Goal: Register for event/course

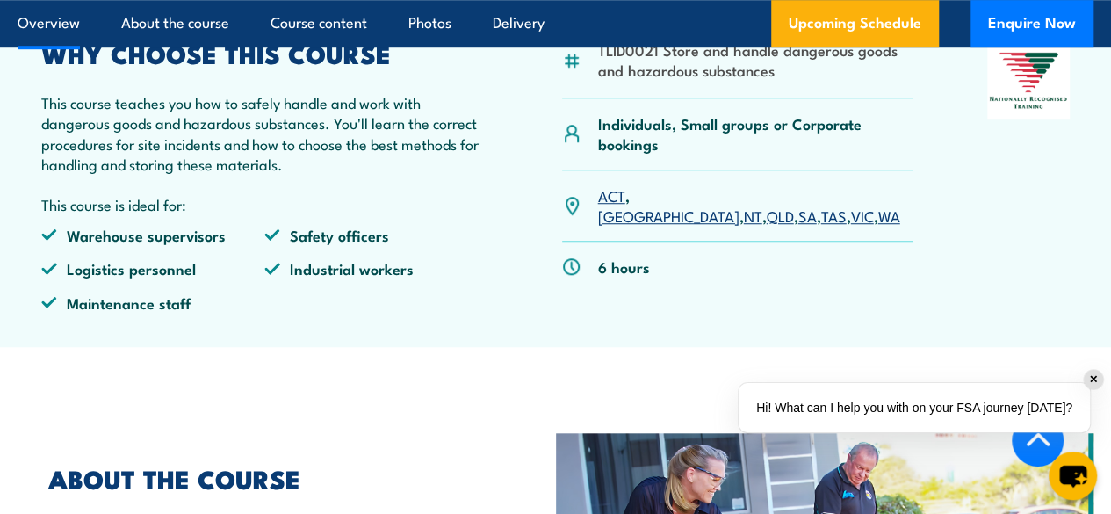
scroll to position [615, 0]
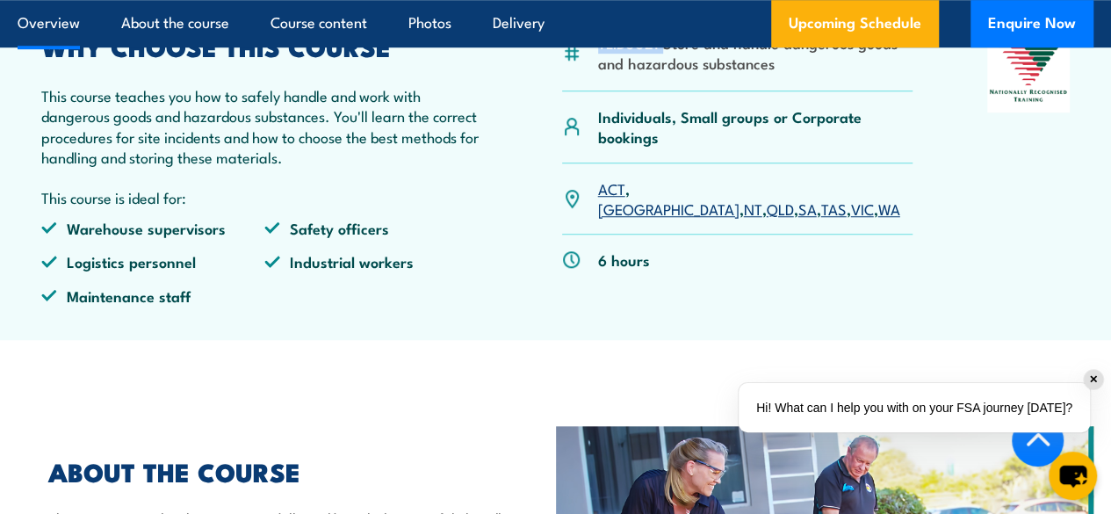
drag, startPoint x: 597, startPoint y: 119, endPoint x: 662, endPoint y: 119, distance: 65.0
click at [662, 74] on li "TLID0021 Store and handle dangerous goods and hazardous substances" at bounding box center [755, 53] width 315 height 41
copy li "TLID0021"
click at [798, 219] on link "SA" at bounding box center [807, 208] width 18 height 21
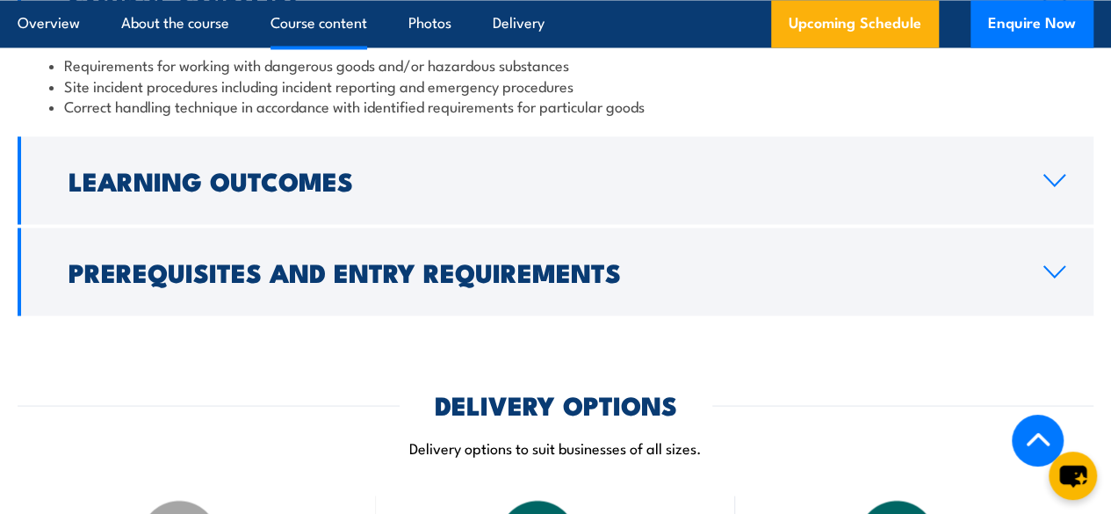
scroll to position [1632, 0]
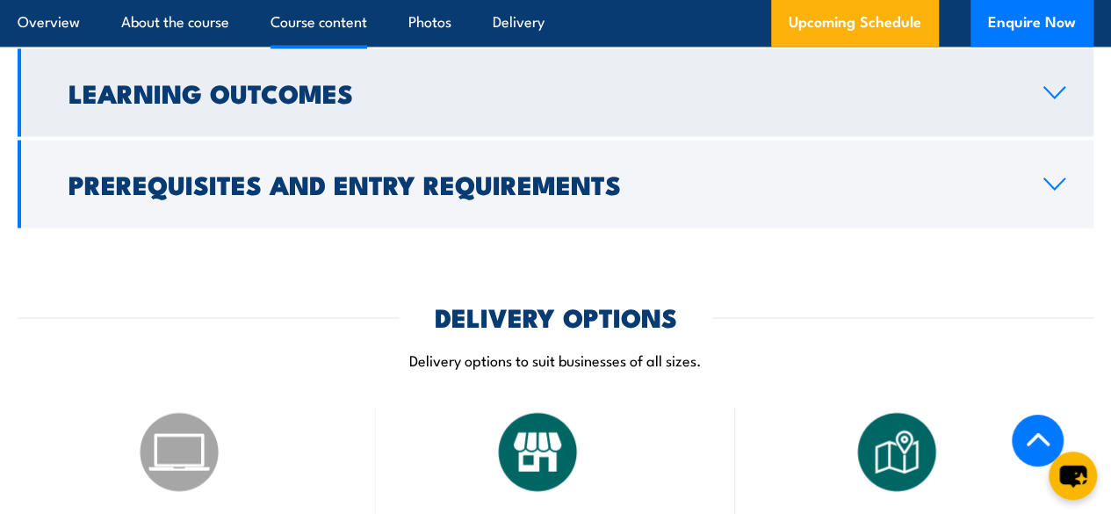
click at [1045, 136] on link "Learning Outcomes" at bounding box center [556, 92] width 1076 height 88
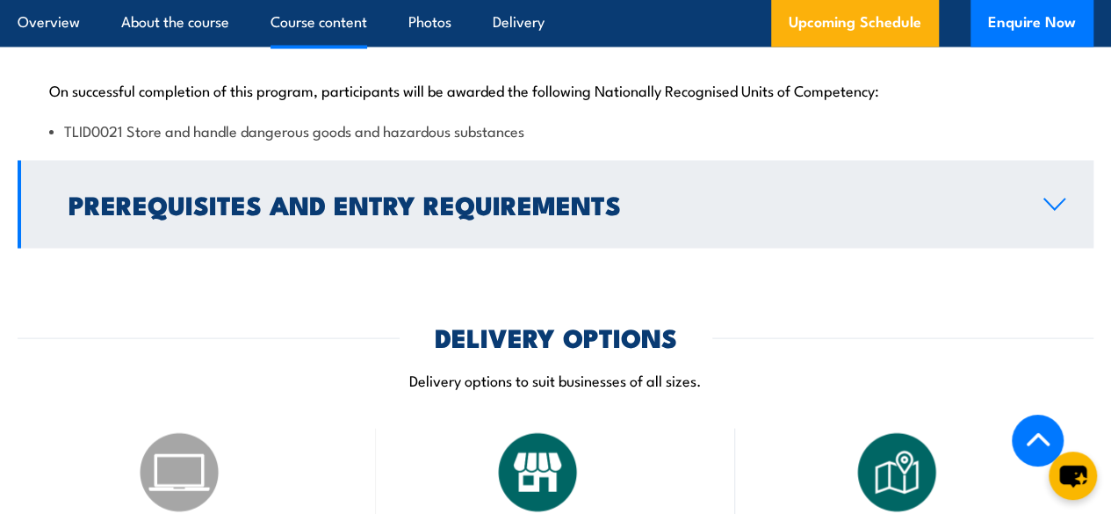
click at [661, 248] on link "Prerequisites and Entry Requirements" at bounding box center [556, 204] width 1076 height 88
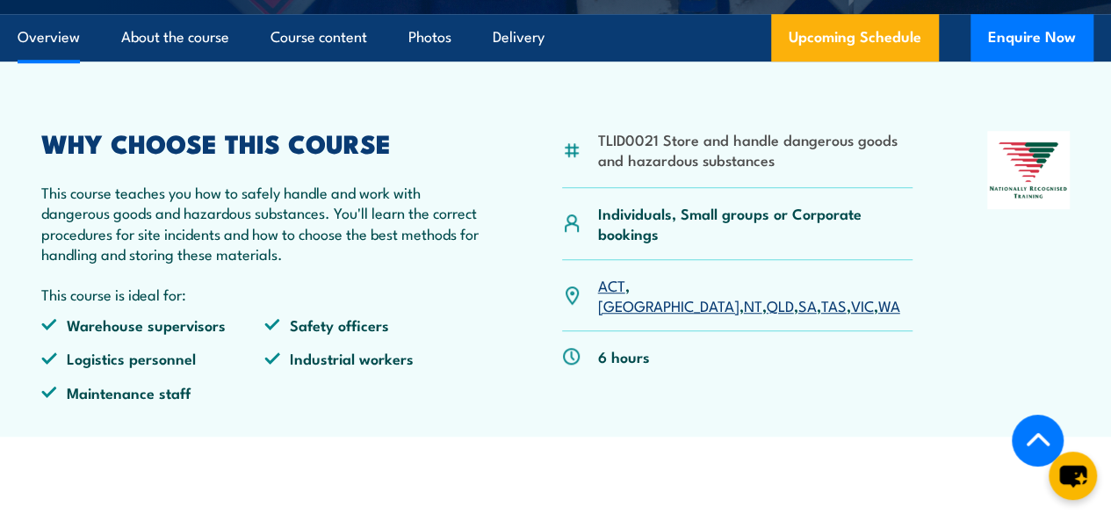
scroll to position [490, 0]
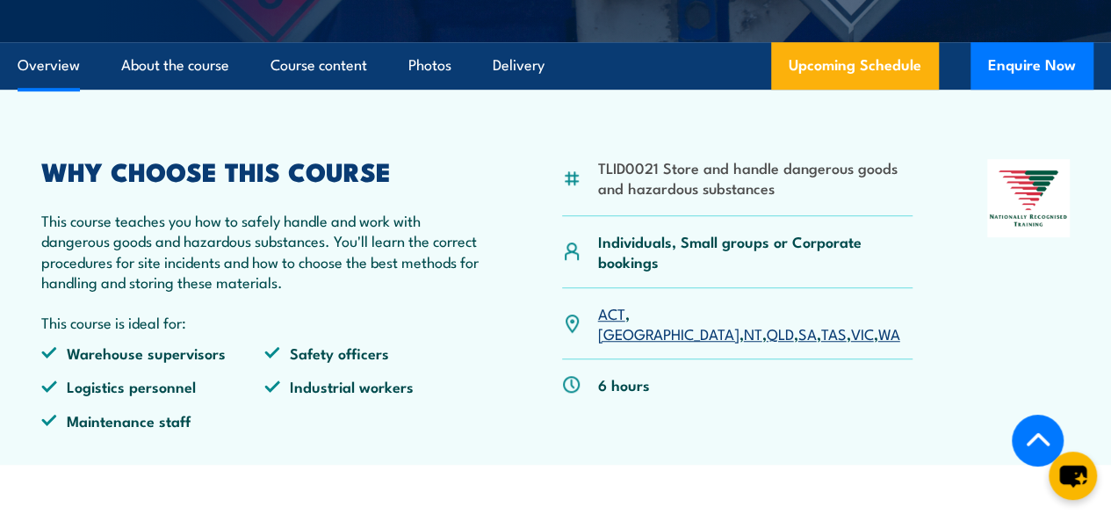
click at [44, 293] on p "This course teaches you how to safely handle and work with dangerous goods and …" at bounding box center [264, 251] width 446 height 83
